Goal: Complete application form: Complete application form

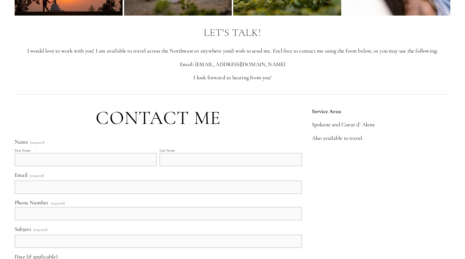
scroll to position [93, 0]
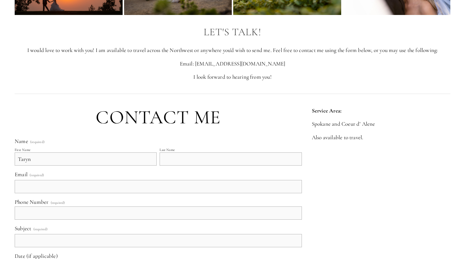
type input "Taryn"
type input "[PERSON_NAME]"
type input "[EMAIL_ADDRESS][DOMAIN_NAME]"
type input "[PHONE_NUMBER]"
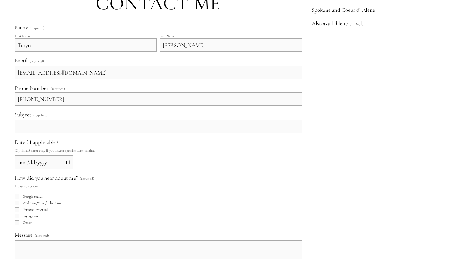
scroll to position [208, 0]
type input "wedding photographer inquiry"
click at [69, 161] on input "Date (if applicable)" at bounding box center [44, 161] width 59 height 14
type input "[DATE]"
click at [114, 176] on fieldset "How did you hear about me? (required) Please select one Google search WeddingWi…" at bounding box center [158, 199] width 287 height 52
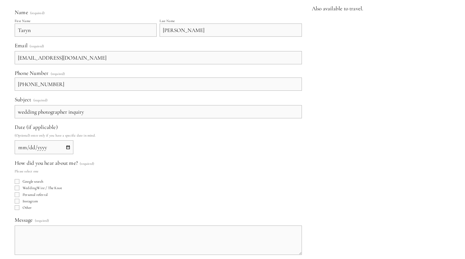
scroll to position [221, 0]
click at [18, 195] on input "Personal referral" at bounding box center [17, 195] width 5 height 5
checkbox input "true"
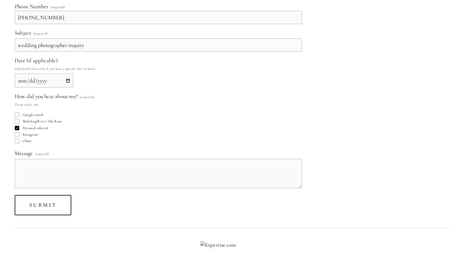
scroll to position [290, 0]
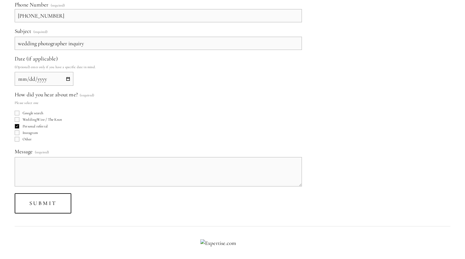
click at [82, 167] on textarea "Message (required)" at bounding box center [158, 171] width 287 height 29
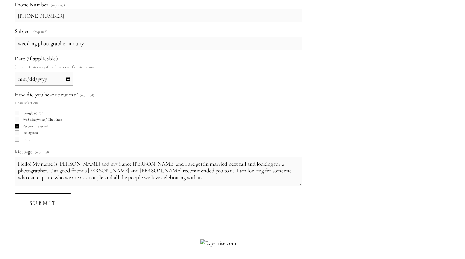
click at [147, 164] on textarea "Hello! My name is [PERSON_NAME] and my fiancé [PERSON_NAME] and I are gettin ma…" at bounding box center [158, 171] width 287 height 29
click at [180, 180] on textarea "Hello! My name is [PERSON_NAME] and my fiancé [PERSON_NAME] and I are getting m…" at bounding box center [158, 171] width 287 height 29
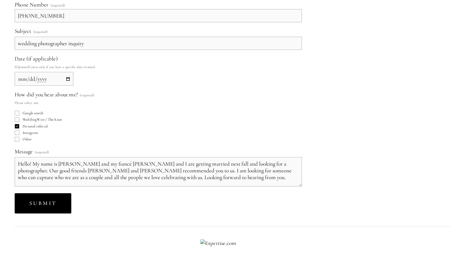
type textarea "Hello! My name is [PERSON_NAME] and my fiancé [PERSON_NAME] and I are getting m…"
click at [54, 207] on button "Submit Submit" at bounding box center [43, 203] width 57 height 20
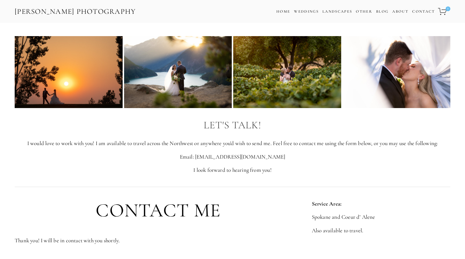
scroll to position [0, 0]
